Goal: Task Accomplishment & Management: Manage account settings

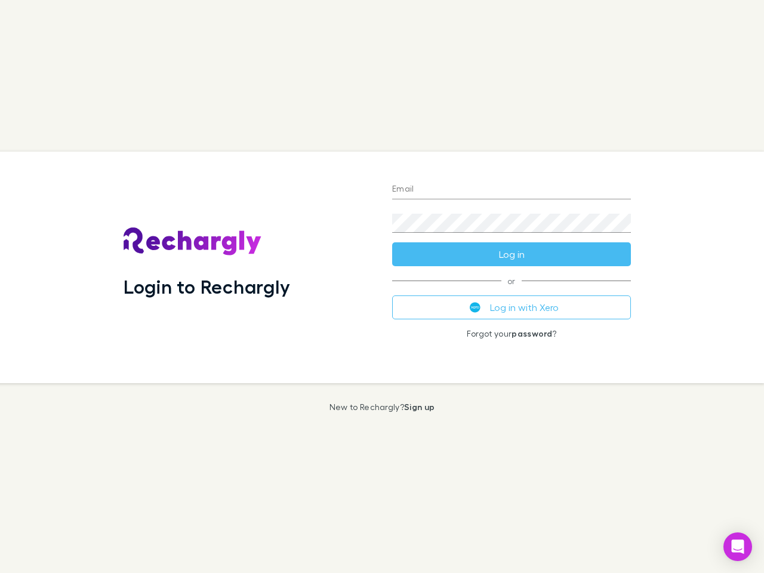
click at [382, 286] on div "Login to Rechargly" at bounding box center [248, 268] width 268 height 232
click at [511, 190] on input "Email" at bounding box center [511, 189] width 239 height 19
click at [511, 254] on button "Log in" at bounding box center [511, 254] width 239 height 24
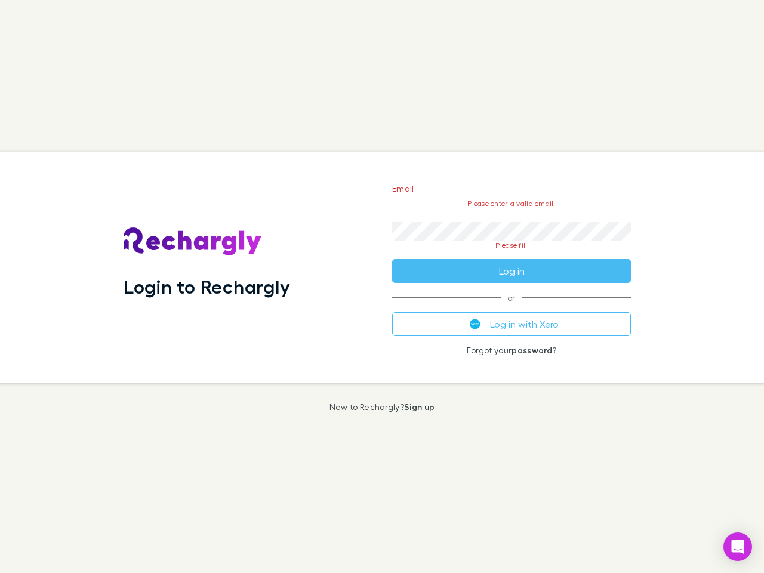
click at [511, 307] on div "Email Please enter a valid email. Password Please fill Log in or Log in with Xe…" at bounding box center [511, 268] width 258 height 232
